Goal: Communication & Community: Answer question/provide support

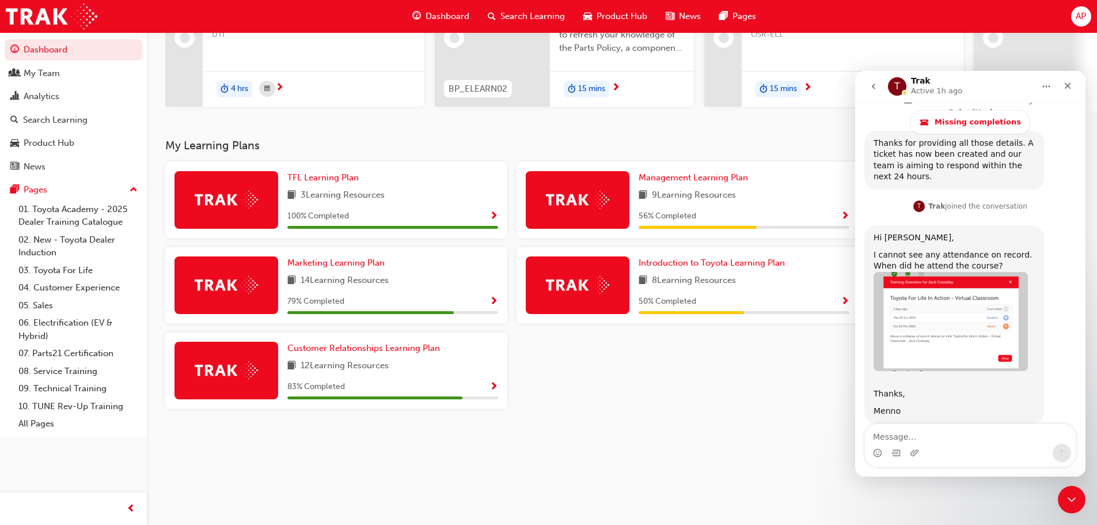
scroll to position [916, 0]
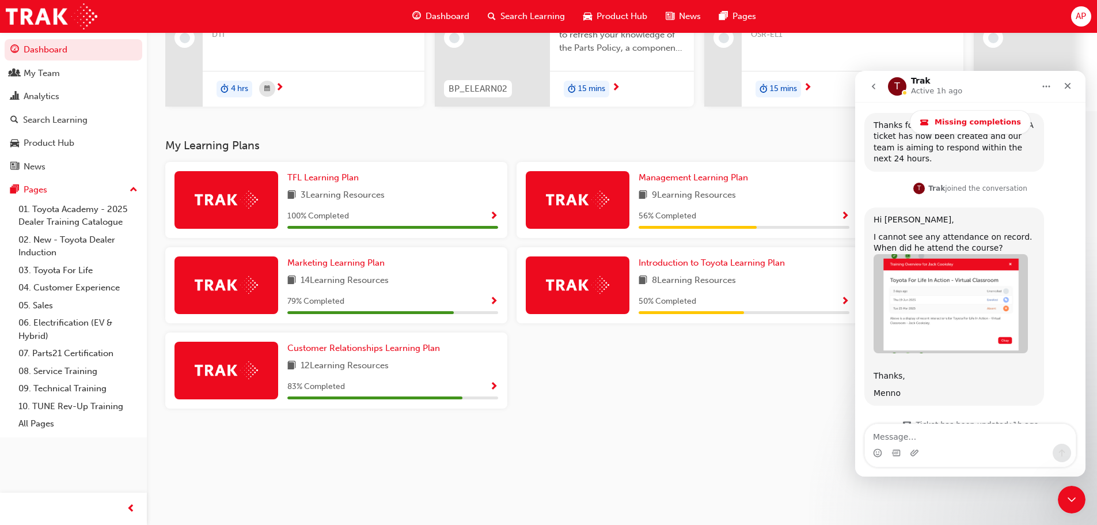
click at [938, 446] on div "Intercom messenger" at bounding box center [970, 453] width 211 height 18
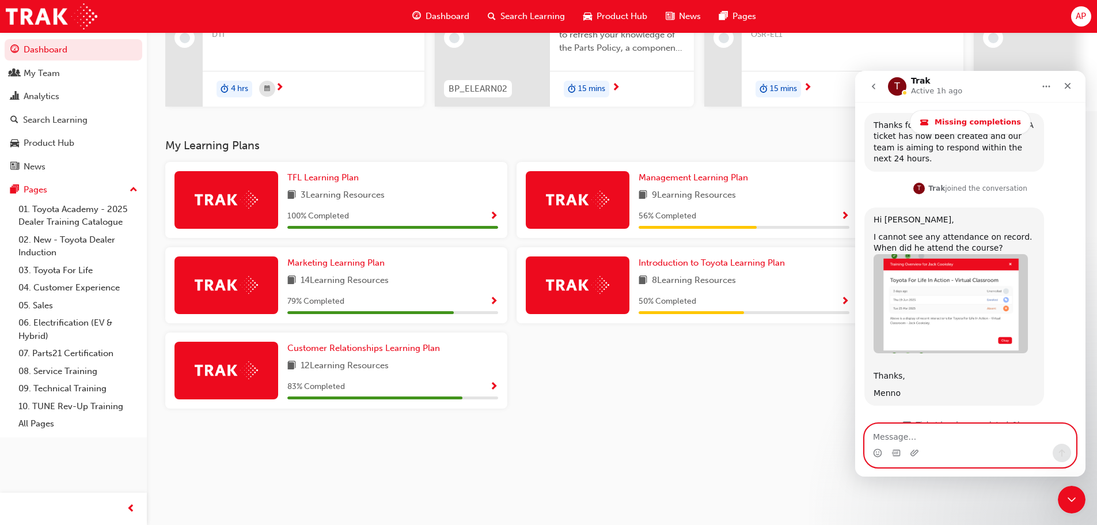
click at [919, 439] on textarea "Message…" at bounding box center [970, 434] width 211 height 20
click at [964, 437] on textarea "I don't know if he did." at bounding box center [970, 434] width 211 height 20
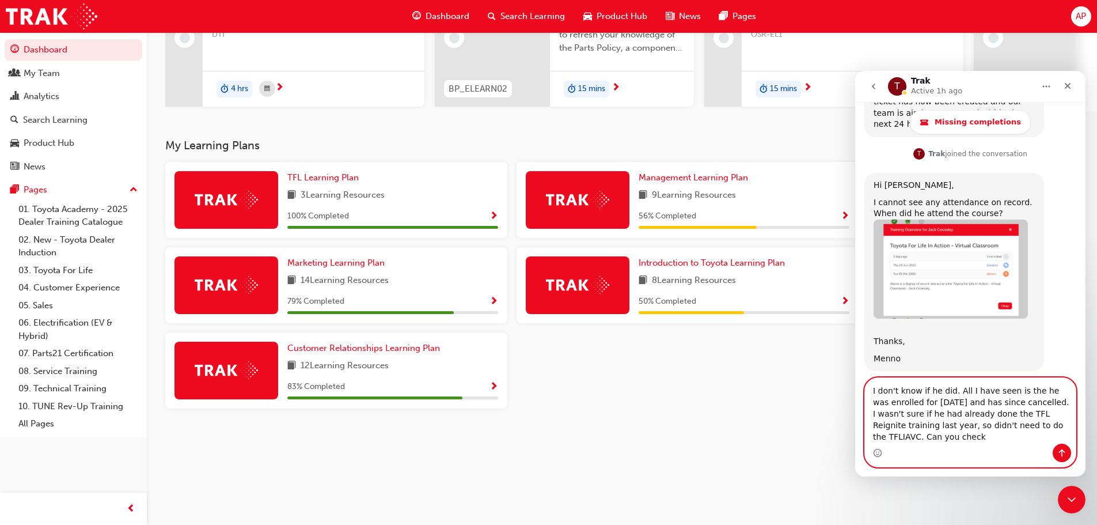
scroll to position [962, 0]
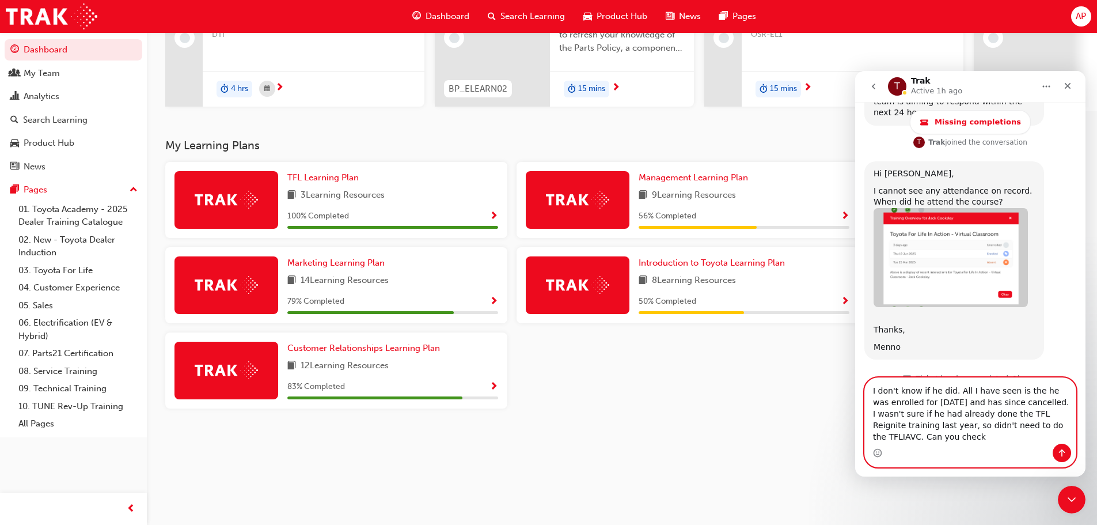
drag, startPoint x: 952, startPoint y: 389, endPoint x: 862, endPoint y: 393, distance: 89.4
click at [862, 393] on div "I don't know if he did. All I have seen is the he was enrolled for [DATE] and h…" at bounding box center [970, 422] width 230 height 90
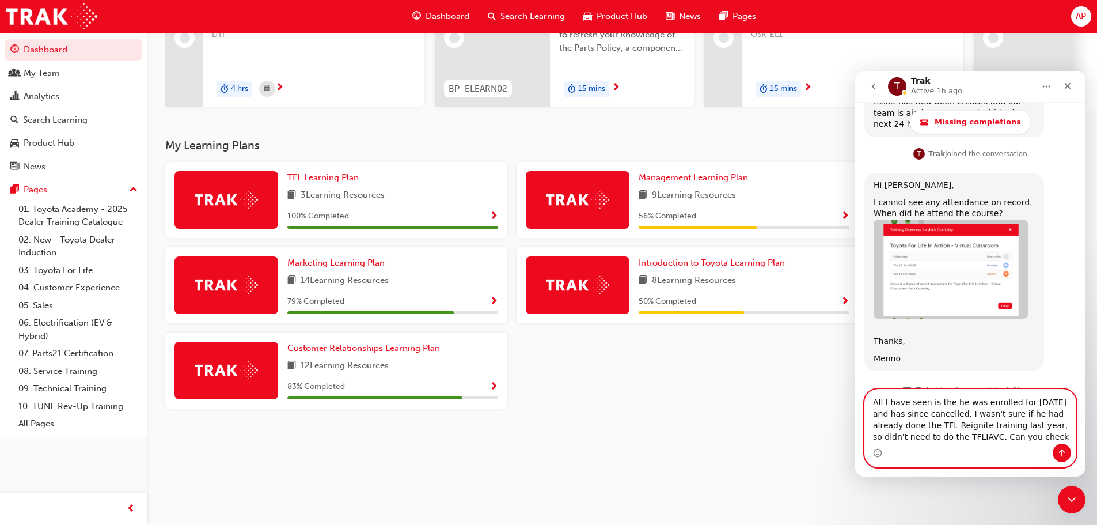
click at [998, 433] on textarea "All I have seen is the he was enrolled for [DATE] and has since cancelled. I wa…" at bounding box center [970, 416] width 211 height 54
click at [914, 438] on textarea "All I have seen is the he was enrolled for [DATE] and has since cancelled. I wa…" at bounding box center [970, 416] width 211 height 54
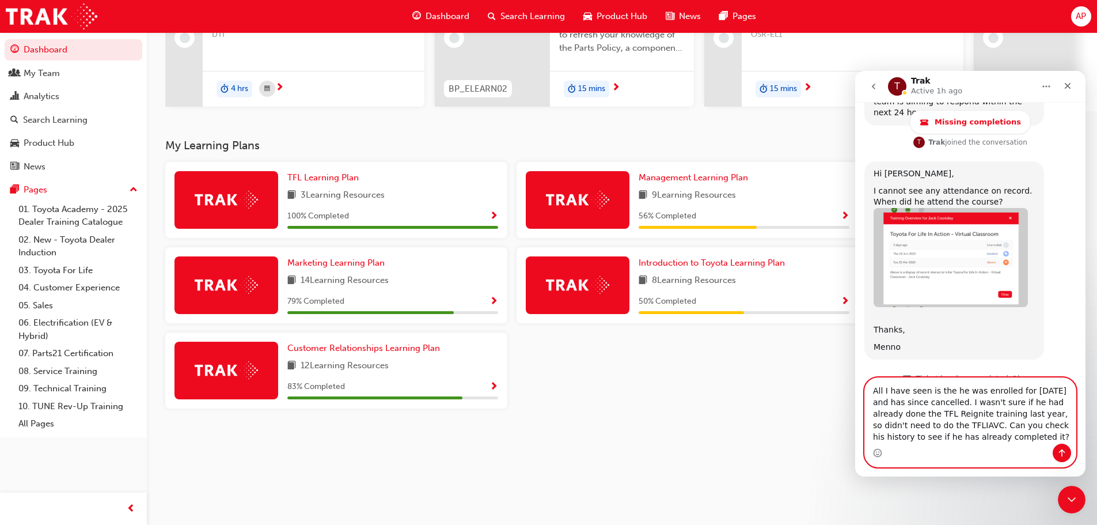
click at [941, 415] on textarea "All I have seen is the he was enrolled for [DATE] and has since cancelled. I wa…" at bounding box center [970, 411] width 211 height 66
click at [993, 440] on textarea "All I have seen is the he was enrolled for [DATE] and has since cancelled. I wa…" at bounding box center [970, 411] width 211 height 66
type textarea "All I have seen is the he was enrolled for [DATE] and has since cancelled. I wa…"
click at [1063, 449] on icon "Send a message…" at bounding box center [1062, 452] width 9 height 9
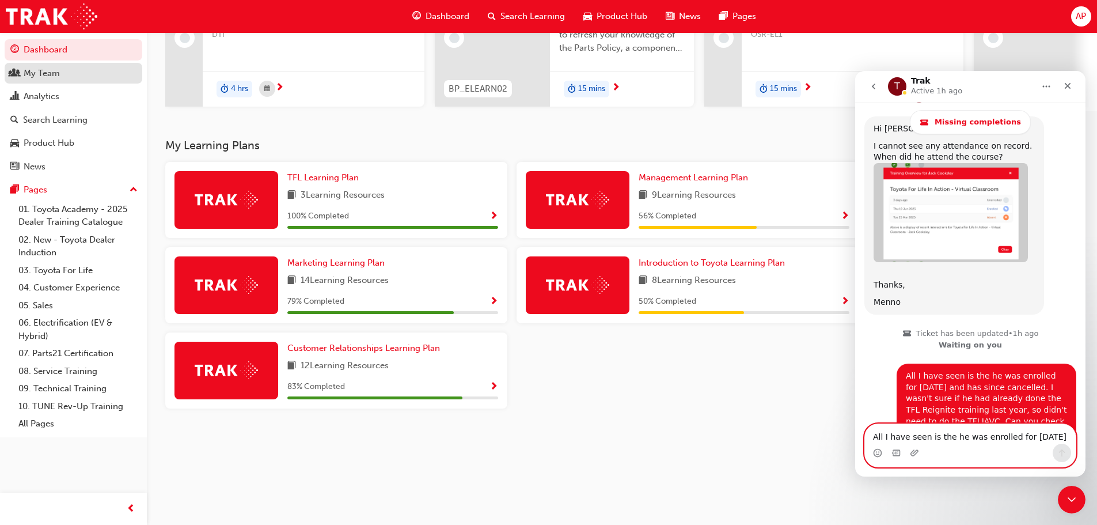
scroll to position [1047, 0]
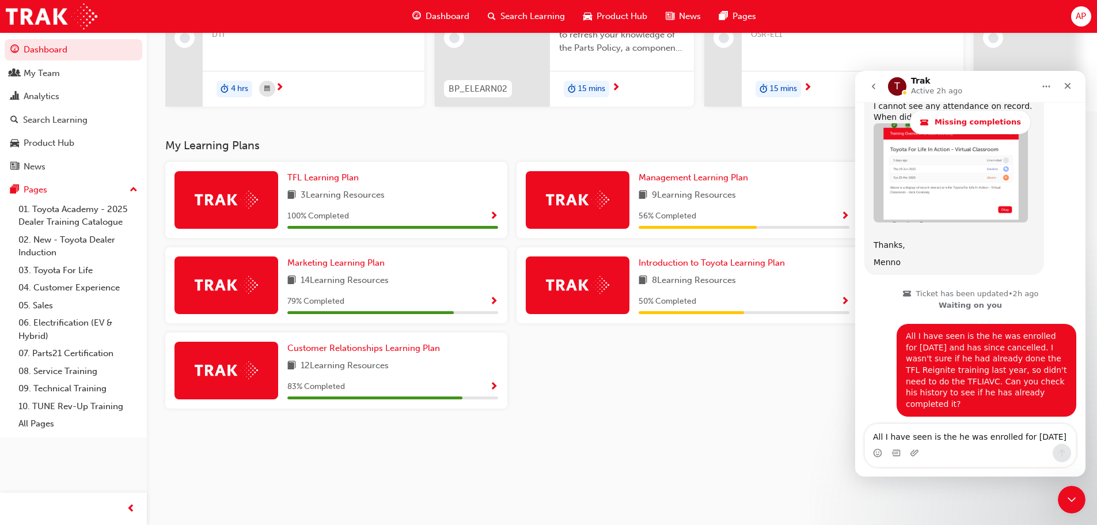
click at [1076, 21] on span "AP" at bounding box center [1081, 16] width 10 height 13
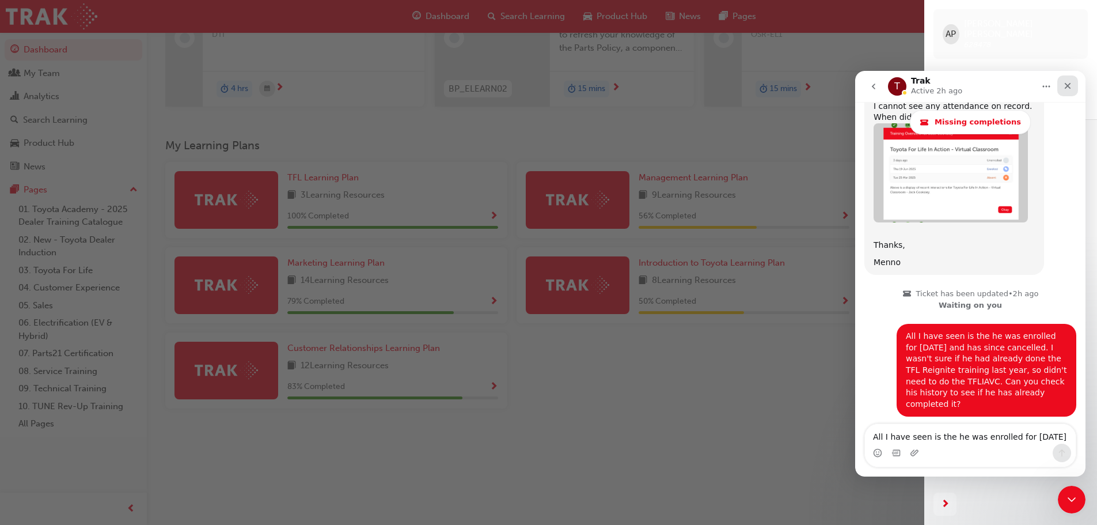
click at [1074, 84] on div "Close" at bounding box center [1068, 85] width 21 height 21
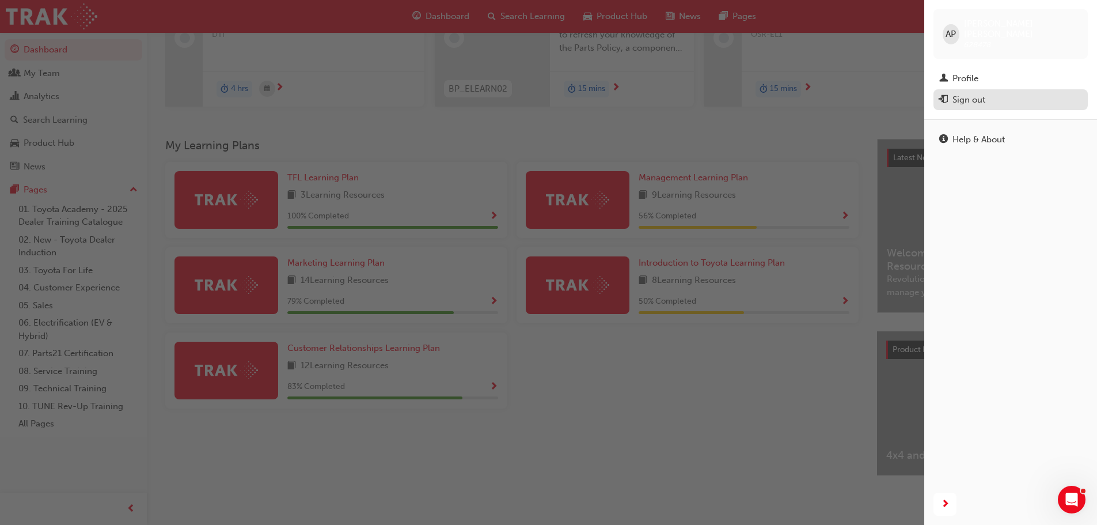
click at [970, 94] on div "Sign out" at bounding box center [969, 99] width 33 height 13
